Goal: Information Seeking & Learning: Learn about a topic

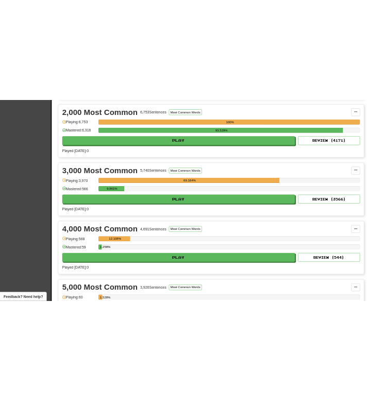
scroll to position [484, 0]
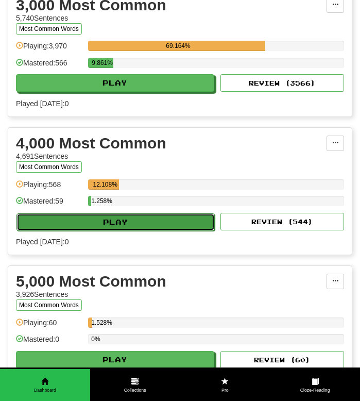
click at [77, 225] on button "Play" at bounding box center [115, 222] width 199 height 18
select select "**"
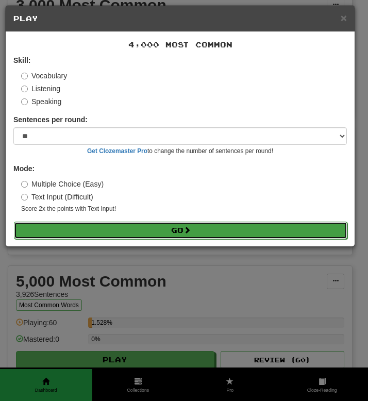
click at [102, 237] on button "Go" at bounding box center [181, 231] width 334 height 18
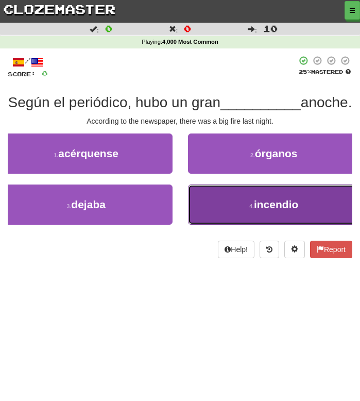
click at [224, 225] on button "4 . incendio" at bounding box center [274, 205] width 173 height 40
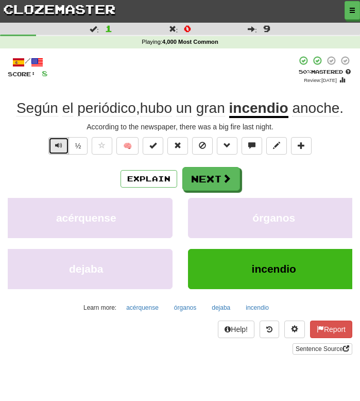
click at [58, 154] on button "Text-to-speech controls" at bounding box center [58, 146] width 21 height 18
click at [55, 146] on span "Text-to-speech controls" at bounding box center [58, 145] width 7 height 7
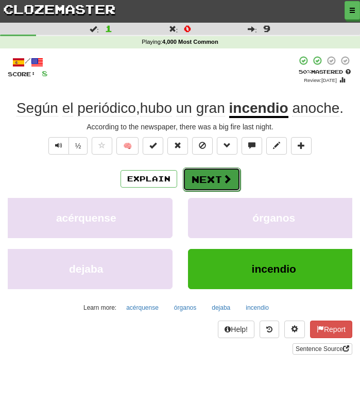
click at [207, 185] on button "Next" at bounding box center [212, 180] width 58 height 24
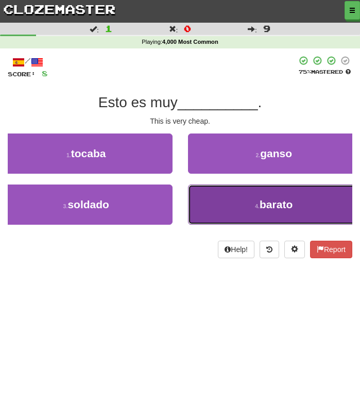
click at [235, 205] on button "4 . barato" at bounding box center [274, 205] width 173 height 40
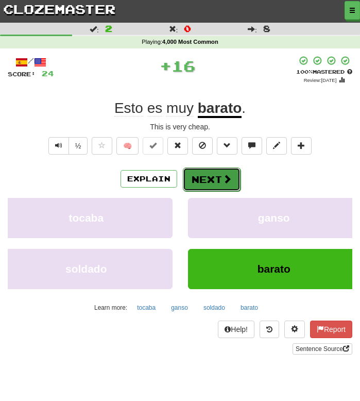
click at [217, 176] on button "Next" at bounding box center [212, 180] width 58 height 24
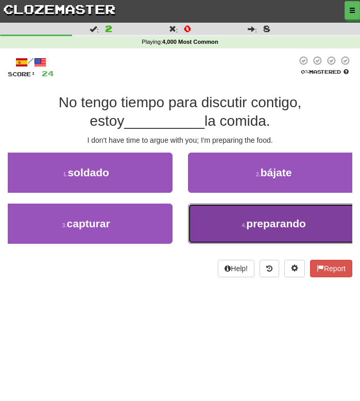
click at [216, 230] on button "4 . preparando" at bounding box center [274, 224] width 173 height 40
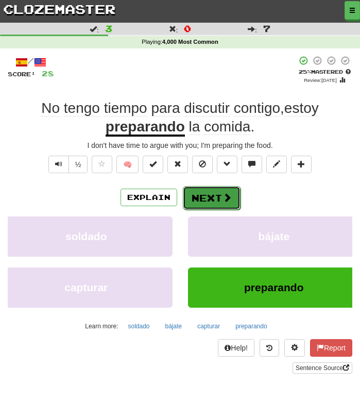
click at [208, 199] on button "Next" at bounding box center [212, 198] width 58 height 24
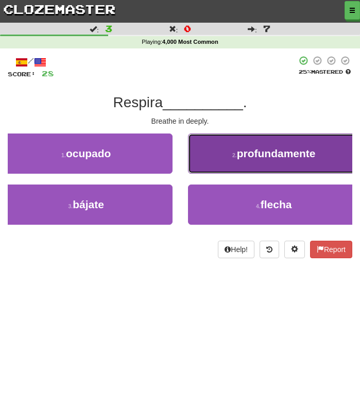
click at [213, 159] on button "2 . profundamente" at bounding box center [274, 154] width 173 height 40
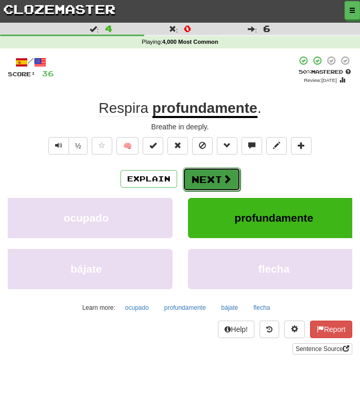
click at [201, 182] on button "Next" at bounding box center [212, 180] width 58 height 24
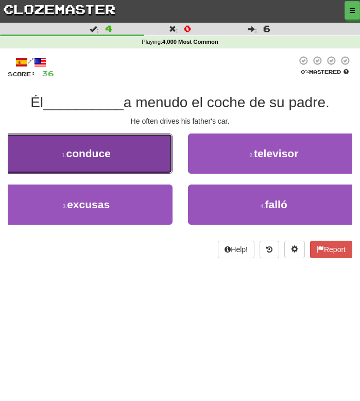
click at [120, 162] on button "1 . conduce" at bounding box center [86, 154] width 173 height 40
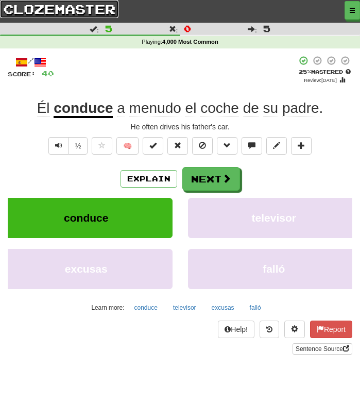
click at [24, 8] on link "clozemaster" at bounding box center [59, 9] width 119 height 18
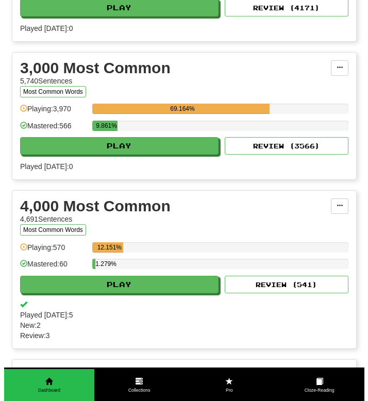
scroll to position [427, 0]
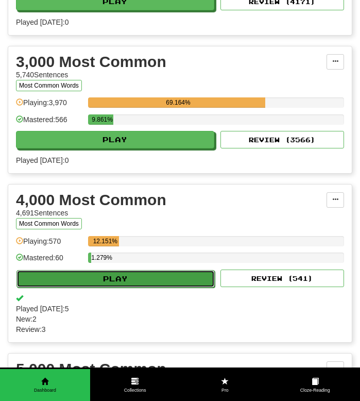
click at [52, 275] on button "Play" at bounding box center [115, 279] width 199 height 18
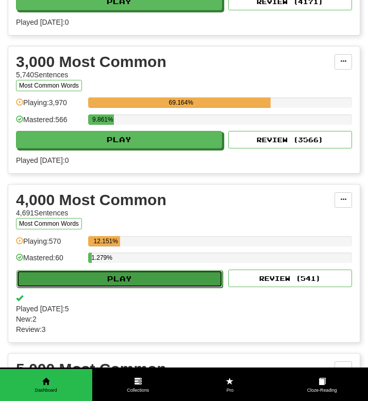
select select "**"
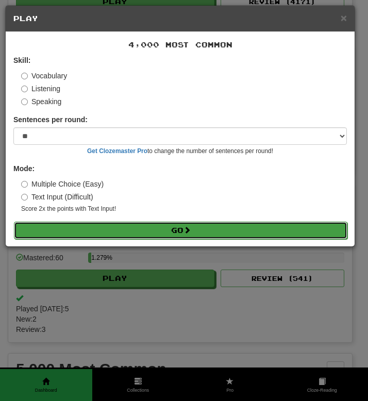
click at [52, 233] on button "Go" at bounding box center [181, 231] width 334 height 18
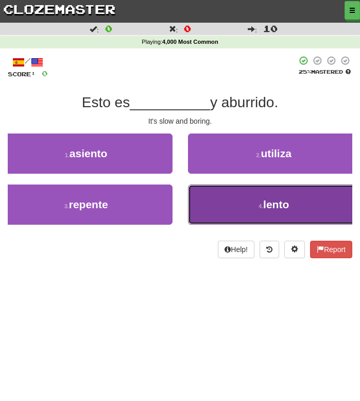
click at [221, 196] on button "4 . lento" at bounding box center [274, 205] width 173 height 40
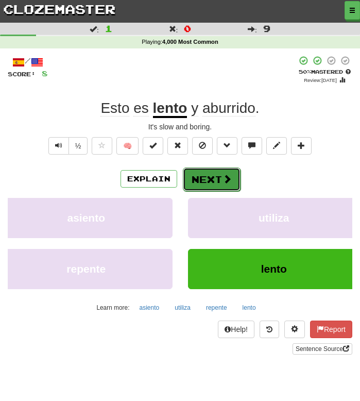
click at [196, 177] on button "Next" at bounding box center [212, 180] width 58 height 24
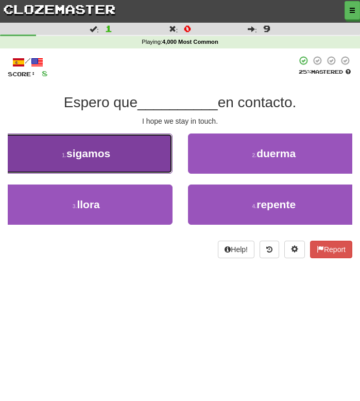
click at [97, 153] on span "sigamos" at bounding box center [89, 153] width 44 height 12
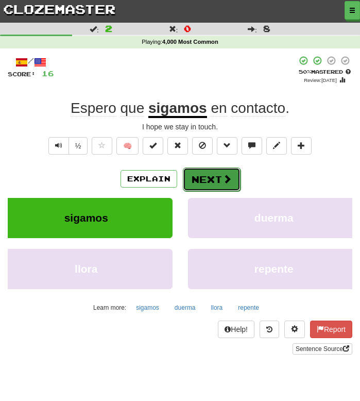
click at [199, 185] on button "Next" at bounding box center [212, 180] width 58 height 24
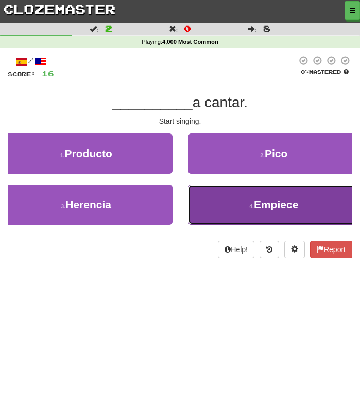
click at [223, 203] on button "4 . Empiece" at bounding box center [274, 205] width 173 height 40
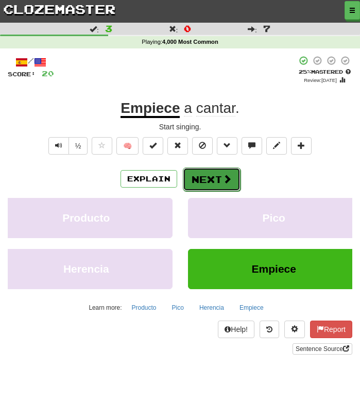
click at [208, 178] on button "Next" at bounding box center [212, 180] width 58 height 24
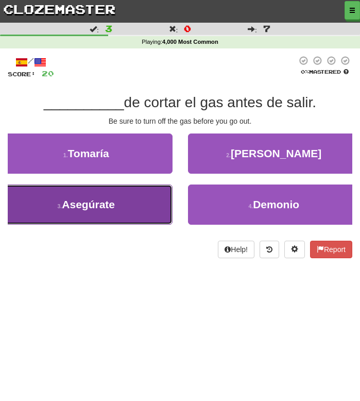
click at [79, 208] on span "Asegúrate" at bounding box center [88, 205] width 53 height 12
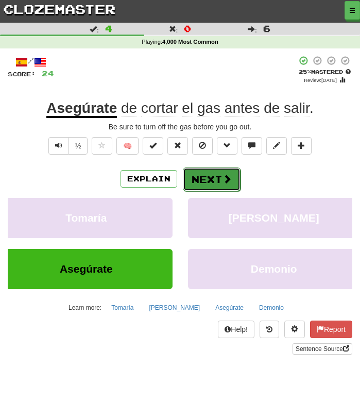
click at [205, 181] on button "Next" at bounding box center [212, 180] width 58 height 24
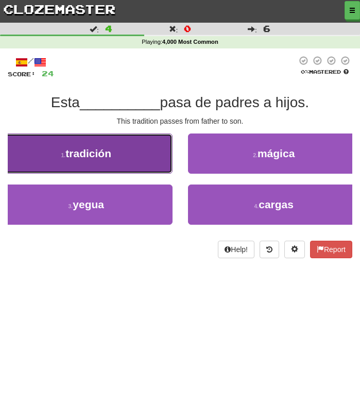
click at [124, 163] on button "1 . tradición" at bounding box center [86, 154] width 173 height 40
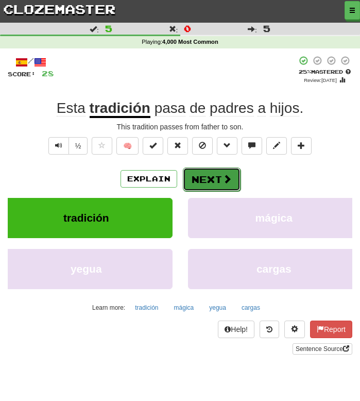
click at [212, 183] on button "Next" at bounding box center [212, 180] width 58 height 24
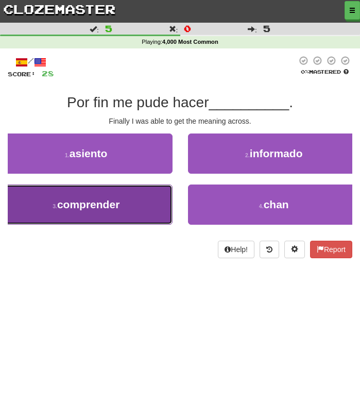
click at [71, 214] on button "3 . comprender" at bounding box center [86, 205] width 173 height 40
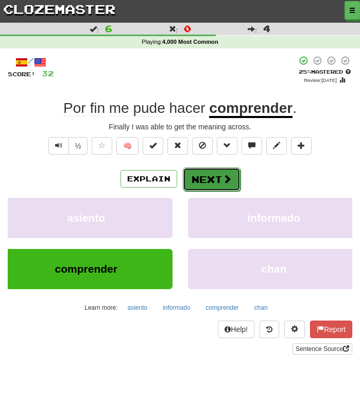
click at [202, 184] on button "Next" at bounding box center [212, 180] width 58 height 24
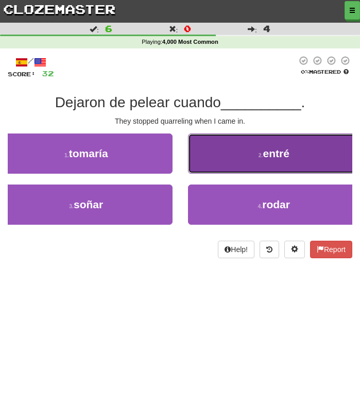
click at [227, 157] on button "2 . entré" at bounding box center [274, 154] width 173 height 40
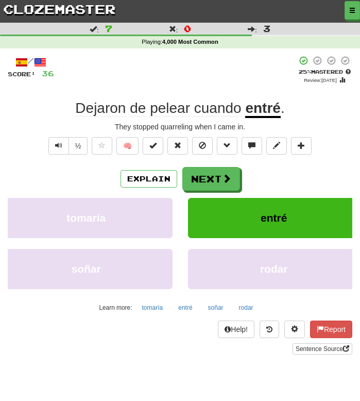
click at [158, 67] on div "+ 4" at bounding box center [175, 70] width 243 height 28
click at [199, 182] on button "Next" at bounding box center [212, 180] width 58 height 24
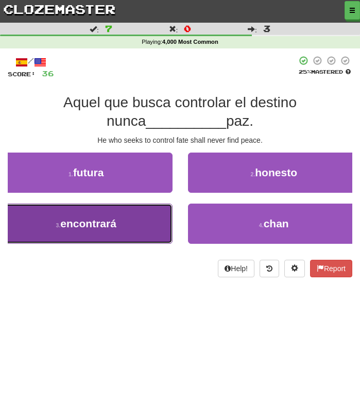
click at [43, 237] on button "3 . encontrará" at bounding box center [86, 224] width 173 height 40
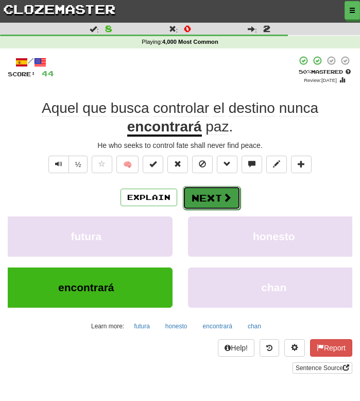
click at [194, 199] on button "Next" at bounding box center [212, 198] width 58 height 24
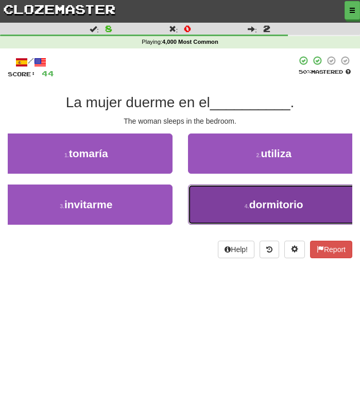
click at [217, 205] on button "4 . dormitorio" at bounding box center [274, 205] width 173 height 40
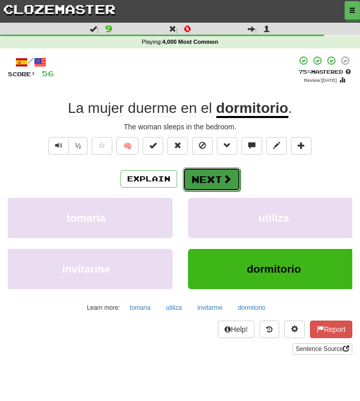
click at [198, 181] on button "Next" at bounding box center [212, 180] width 58 height 24
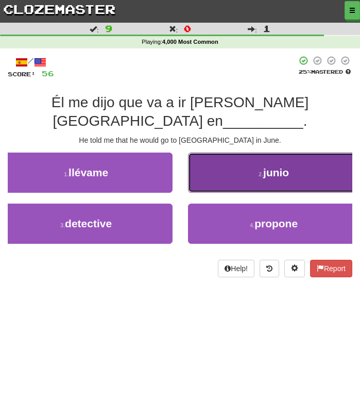
click at [260, 171] on small "2 ." at bounding box center [261, 174] width 5 height 6
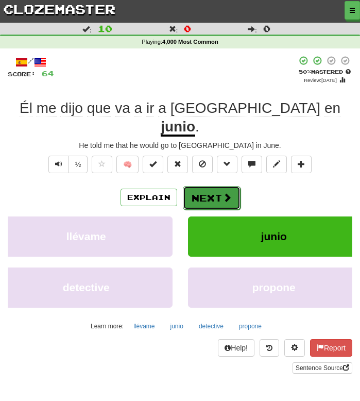
click at [206, 186] on button "Next" at bounding box center [212, 198] width 58 height 24
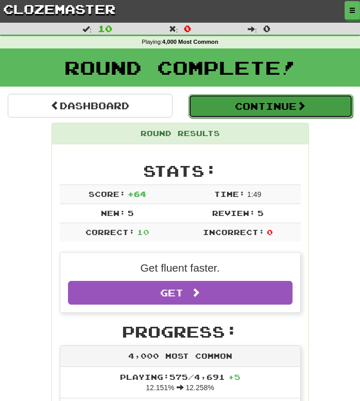
click at [242, 106] on button "Continue" at bounding box center [271, 106] width 165 height 24
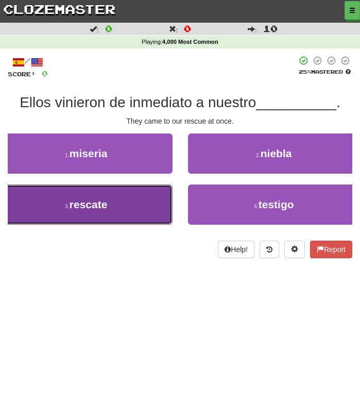
click at [124, 208] on button "3 . rescate" at bounding box center [86, 205] width 173 height 40
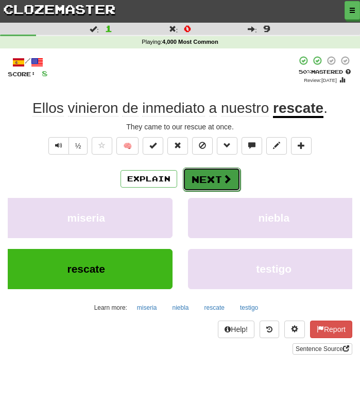
click at [209, 175] on button "Next" at bounding box center [212, 180] width 58 height 24
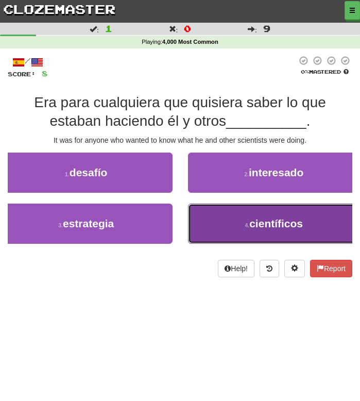
click at [241, 226] on button "4 . científicos" at bounding box center [274, 224] width 173 height 40
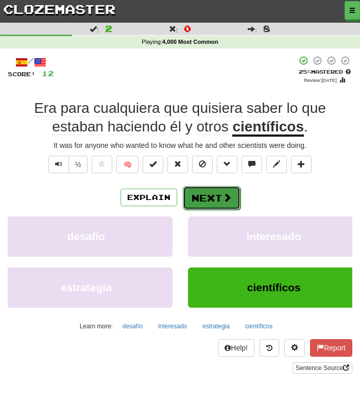
click at [221, 207] on button "Next" at bounding box center [212, 198] width 58 height 24
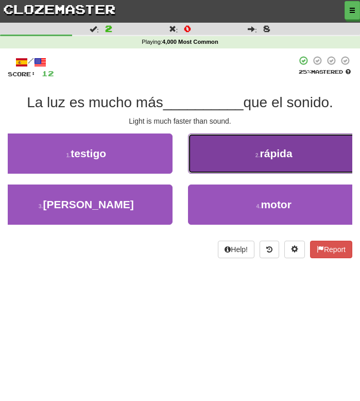
click at [209, 153] on button "2 . rápida" at bounding box center [274, 154] width 173 height 40
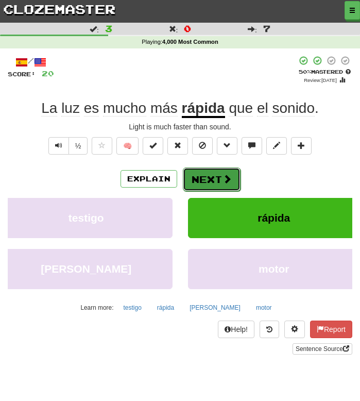
click at [210, 174] on button "Next" at bounding box center [212, 180] width 58 height 24
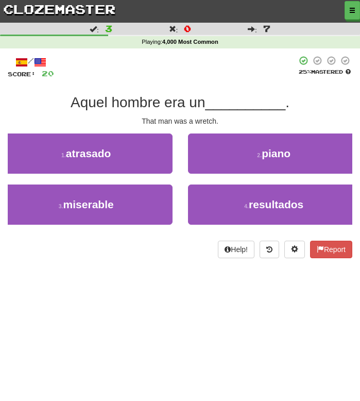
click at [64, 276] on div "Dashboard Clozemaster narumo / Toggle Dropdown Dashboard Leaderboard Activity F…" at bounding box center [180, 200] width 360 height 401
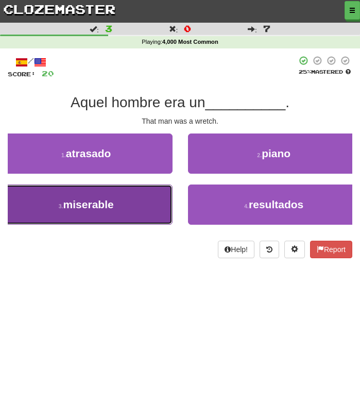
click at [124, 203] on button "3 . miserable" at bounding box center [86, 205] width 173 height 40
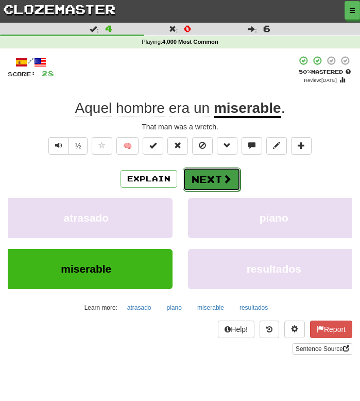
click at [208, 181] on button "Next" at bounding box center [212, 180] width 58 height 24
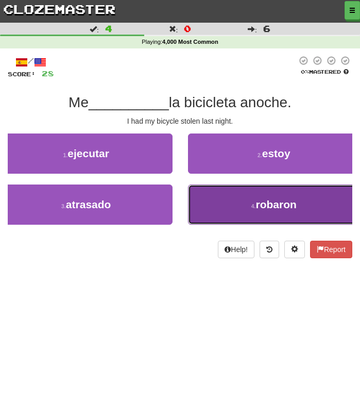
click at [225, 205] on button "4 . robaron" at bounding box center [274, 205] width 173 height 40
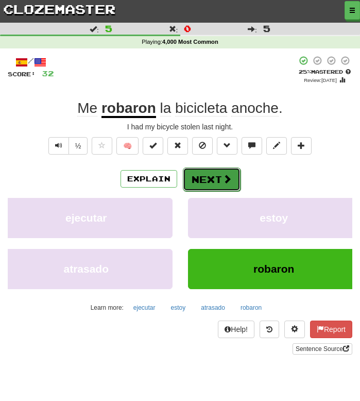
click at [207, 186] on button "Next" at bounding box center [212, 180] width 58 height 24
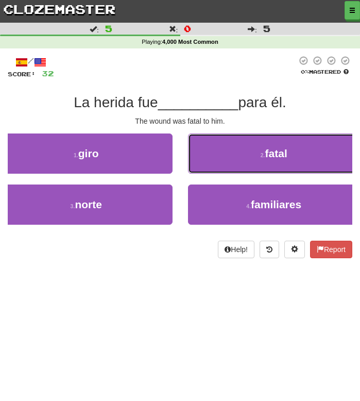
click at [234, 154] on button "2 . fatal" at bounding box center [274, 154] width 173 height 40
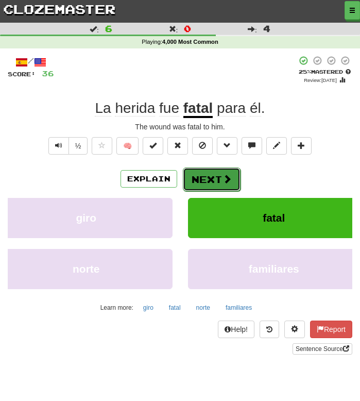
click at [206, 175] on button "Next" at bounding box center [212, 180] width 58 height 24
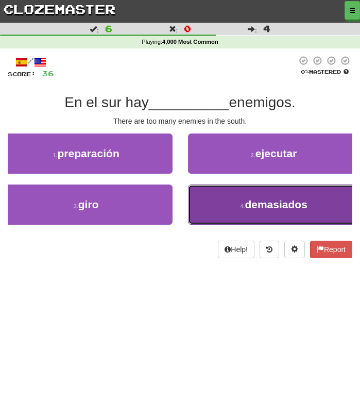
click at [238, 206] on button "4 . demasiados" at bounding box center [274, 205] width 173 height 40
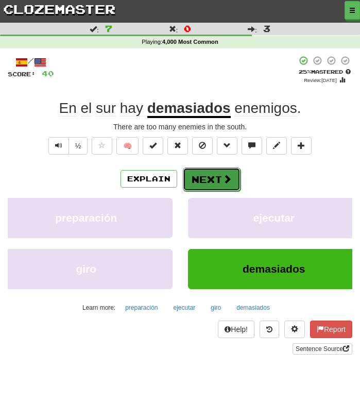
click at [216, 176] on button "Next" at bounding box center [212, 180] width 58 height 24
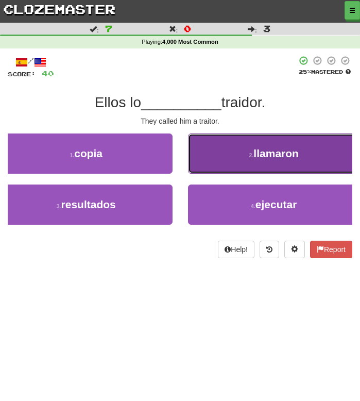
click at [220, 162] on button "2 . llamaron" at bounding box center [274, 154] width 173 height 40
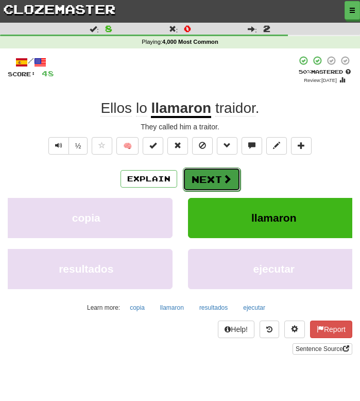
click at [212, 185] on button "Next" at bounding box center [212, 180] width 58 height 24
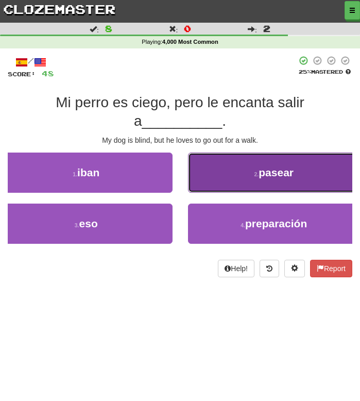
click at [214, 159] on button "2 . pasear" at bounding box center [274, 173] width 173 height 40
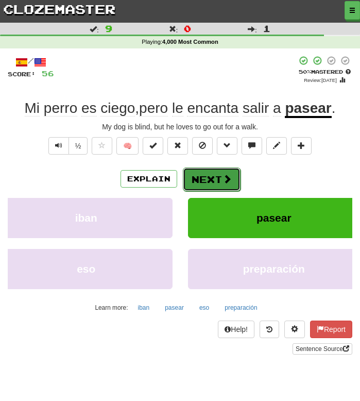
click at [213, 186] on button "Next" at bounding box center [212, 180] width 58 height 24
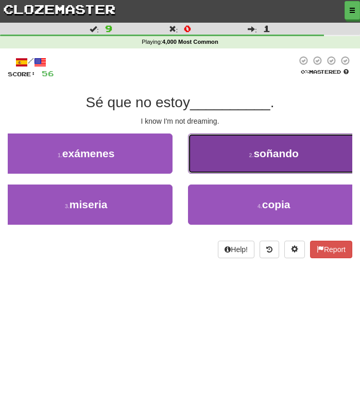
click at [224, 161] on button "2 . soñando" at bounding box center [274, 154] width 173 height 40
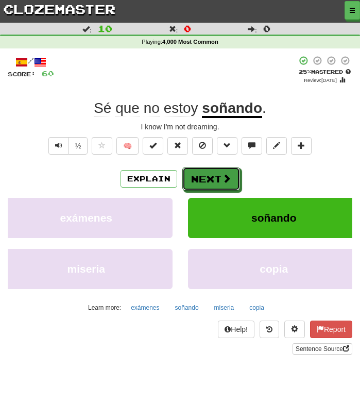
click at [228, 177] on span at bounding box center [226, 178] width 9 height 9
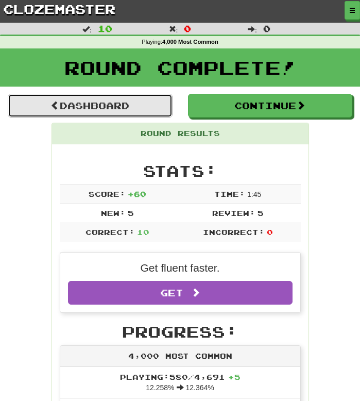
click at [85, 106] on link "Dashboard" at bounding box center [90, 106] width 165 height 24
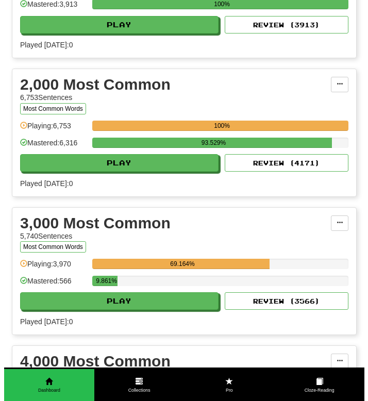
scroll to position [272, 0]
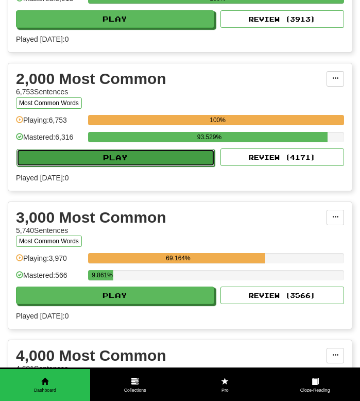
click at [99, 153] on button "Play" at bounding box center [115, 158] width 199 height 18
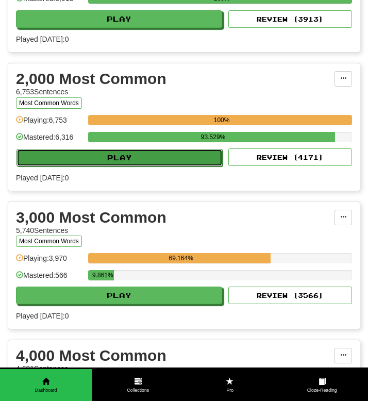
select select "**"
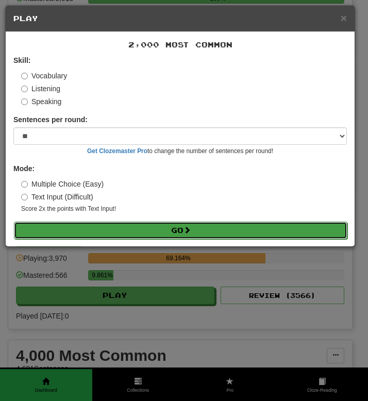
click at [111, 236] on button "Go" at bounding box center [181, 231] width 334 height 18
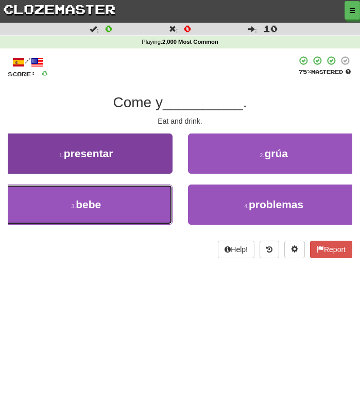
click at [98, 218] on button "3 . bebe" at bounding box center [86, 205] width 173 height 40
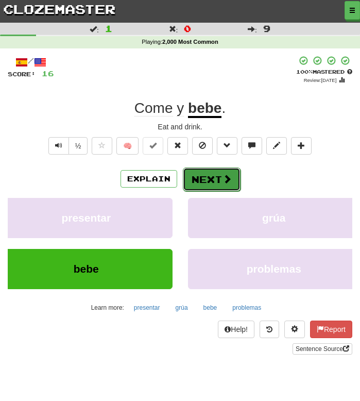
click at [208, 184] on button "Next" at bounding box center [212, 180] width 58 height 24
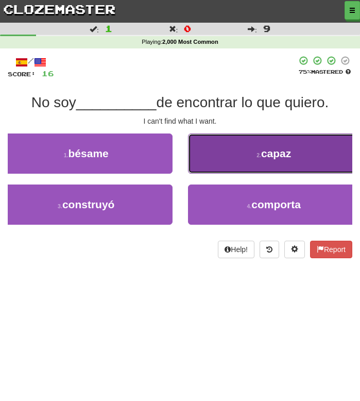
click at [230, 163] on button "2 . capaz" at bounding box center [274, 154] width 173 height 40
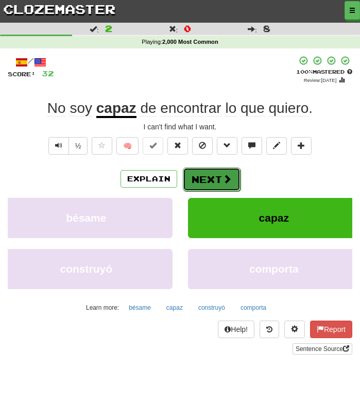
click at [195, 177] on button "Next" at bounding box center [212, 180] width 58 height 24
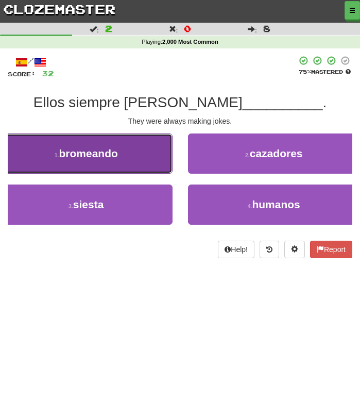
click at [117, 173] on button "1 . [GEOGRAPHIC_DATA]" at bounding box center [86, 154] width 173 height 40
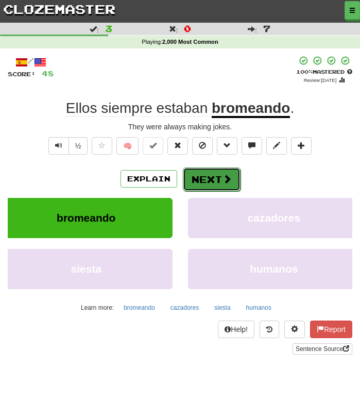
click at [212, 183] on button "Next" at bounding box center [212, 180] width 58 height 24
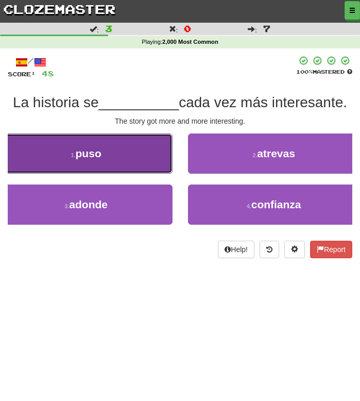
click at [110, 148] on button "1 . puso" at bounding box center [86, 154] width 173 height 40
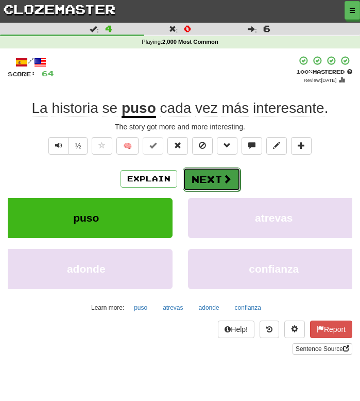
click at [195, 175] on button "Next" at bounding box center [212, 180] width 58 height 24
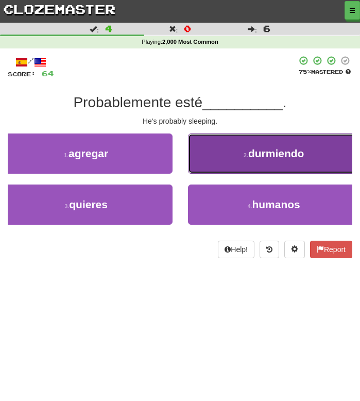
click at [227, 155] on button "2 . durmiendo" at bounding box center [274, 154] width 173 height 40
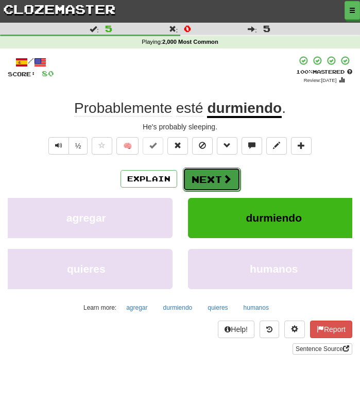
click at [210, 176] on button "Next" at bounding box center [212, 180] width 58 height 24
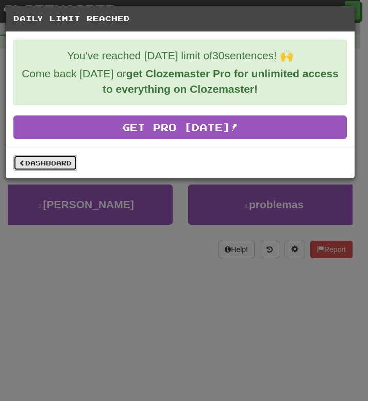
click at [25, 158] on link "Dashboard" at bounding box center [45, 162] width 64 height 15
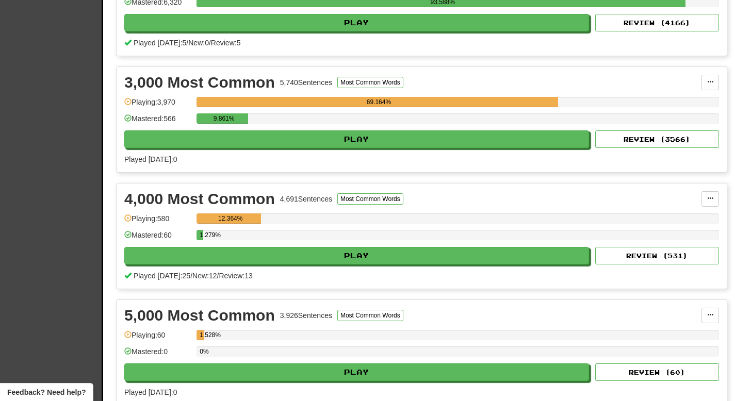
scroll to position [390, 0]
